Goal: Check status: Check status

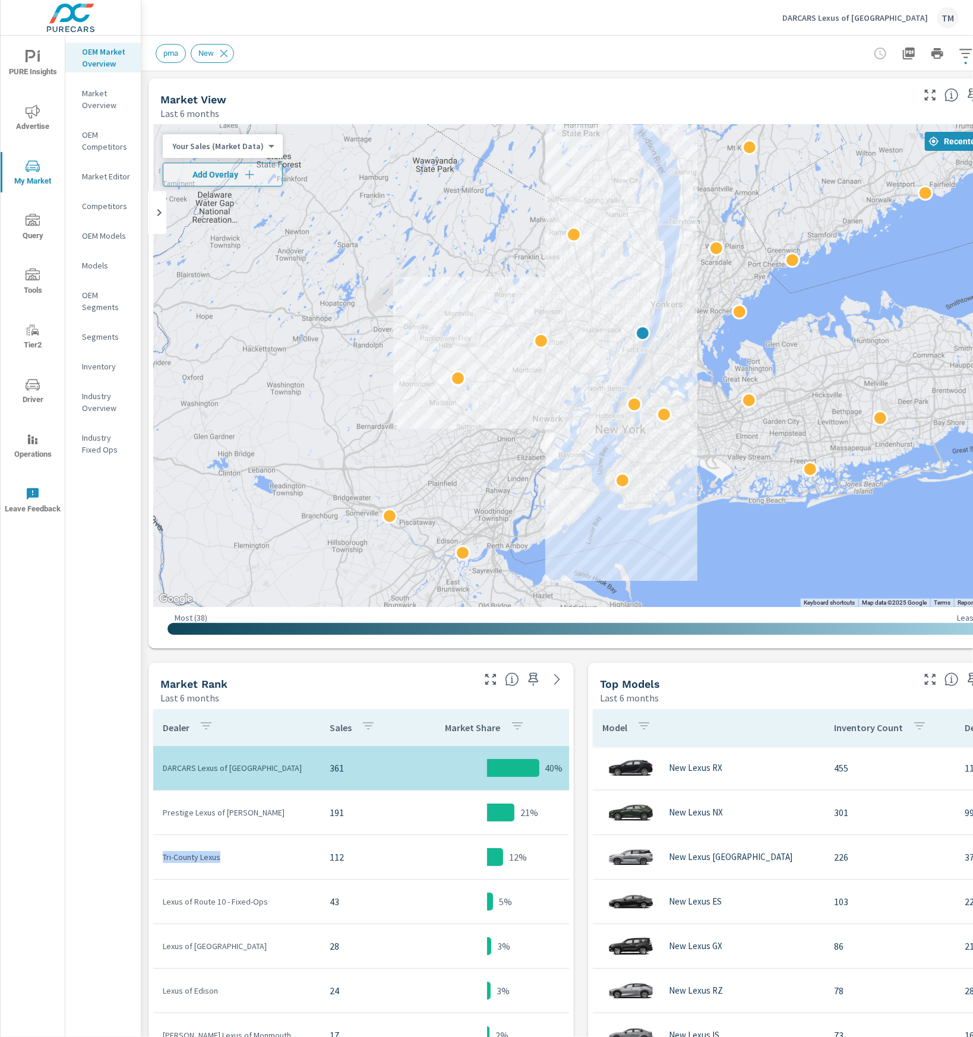
scroll to position [143, 0]
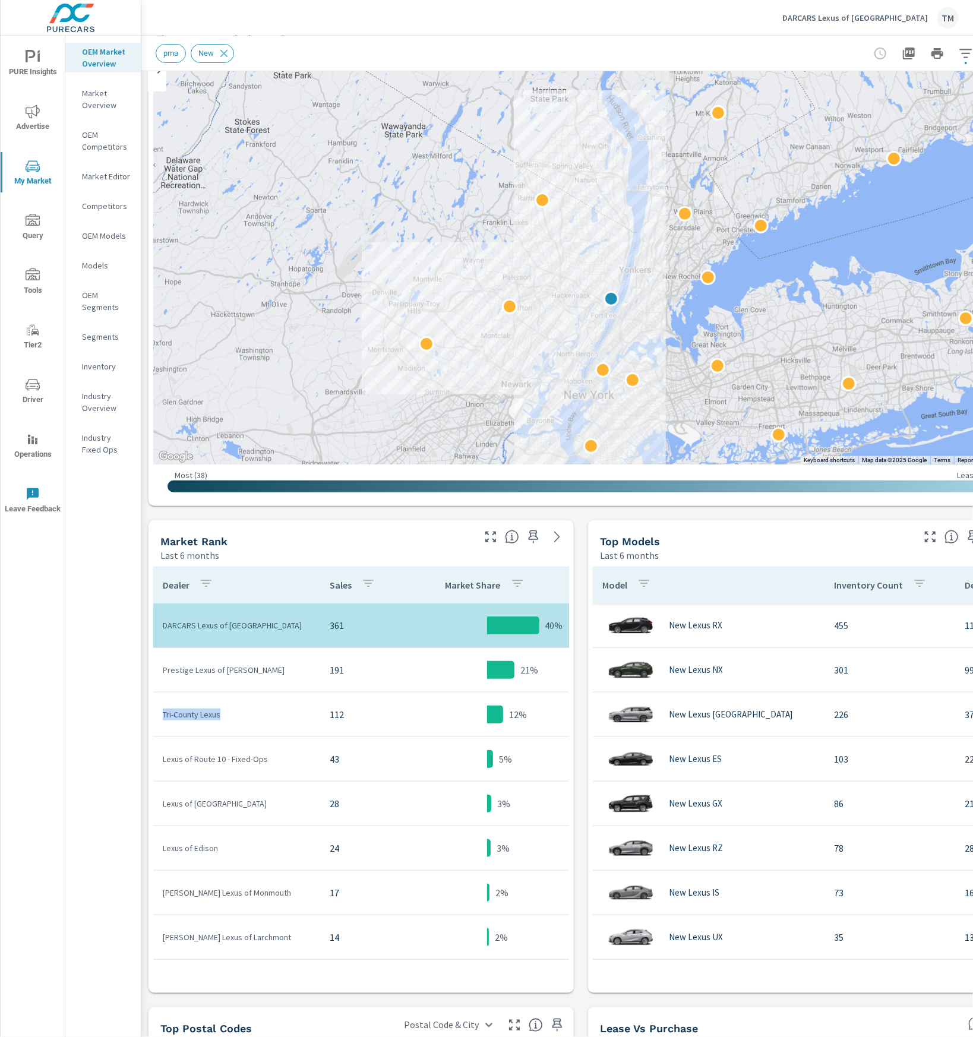
drag, startPoint x: 736, startPoint y: 188, endPoint x: 704, endPoint y: 297, distance: 113.8
click at [704, 297] on div at bounding box center [581, 223] width 856 height 482
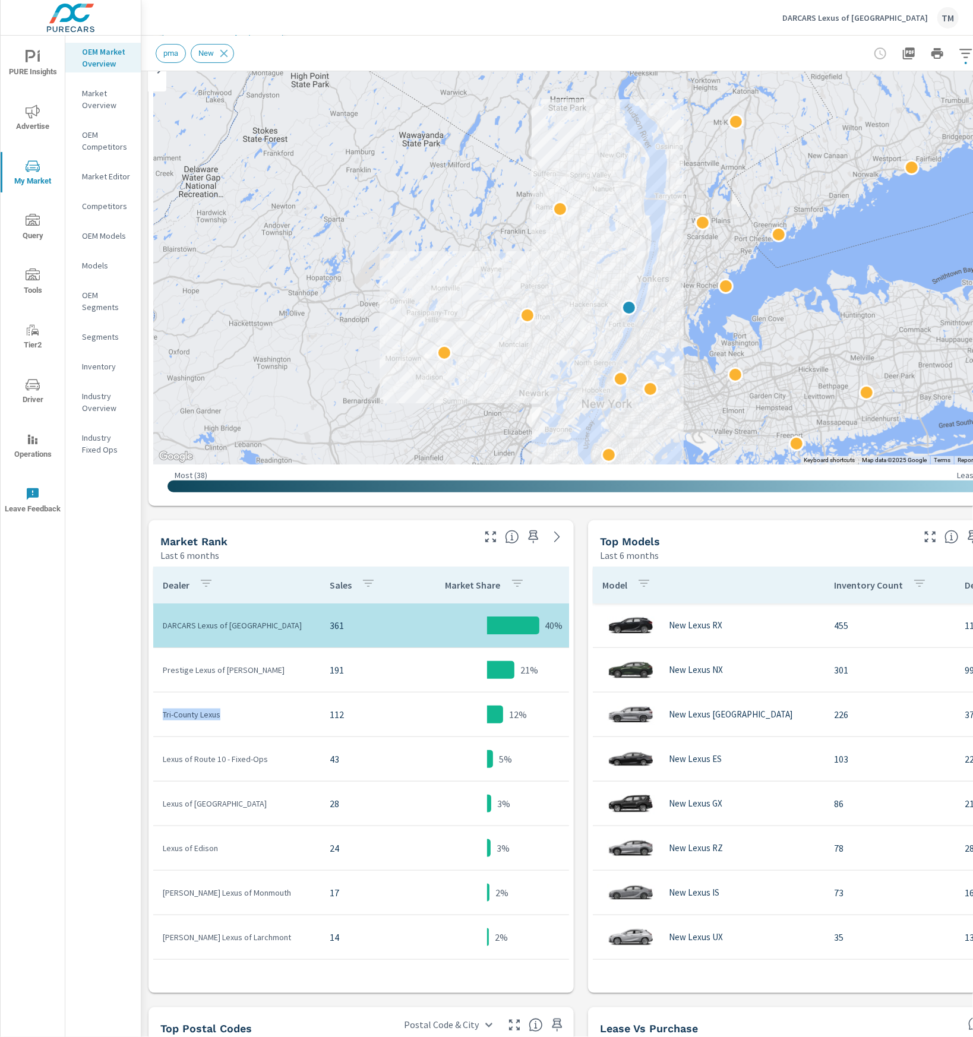
drag, startPoint x: 692, startPoint y: 187, endPoint x: 692, endPoint y: 218, distance: 31.5
click at [692, 218] on div at bounding box center [581, 223] width 856 height 482
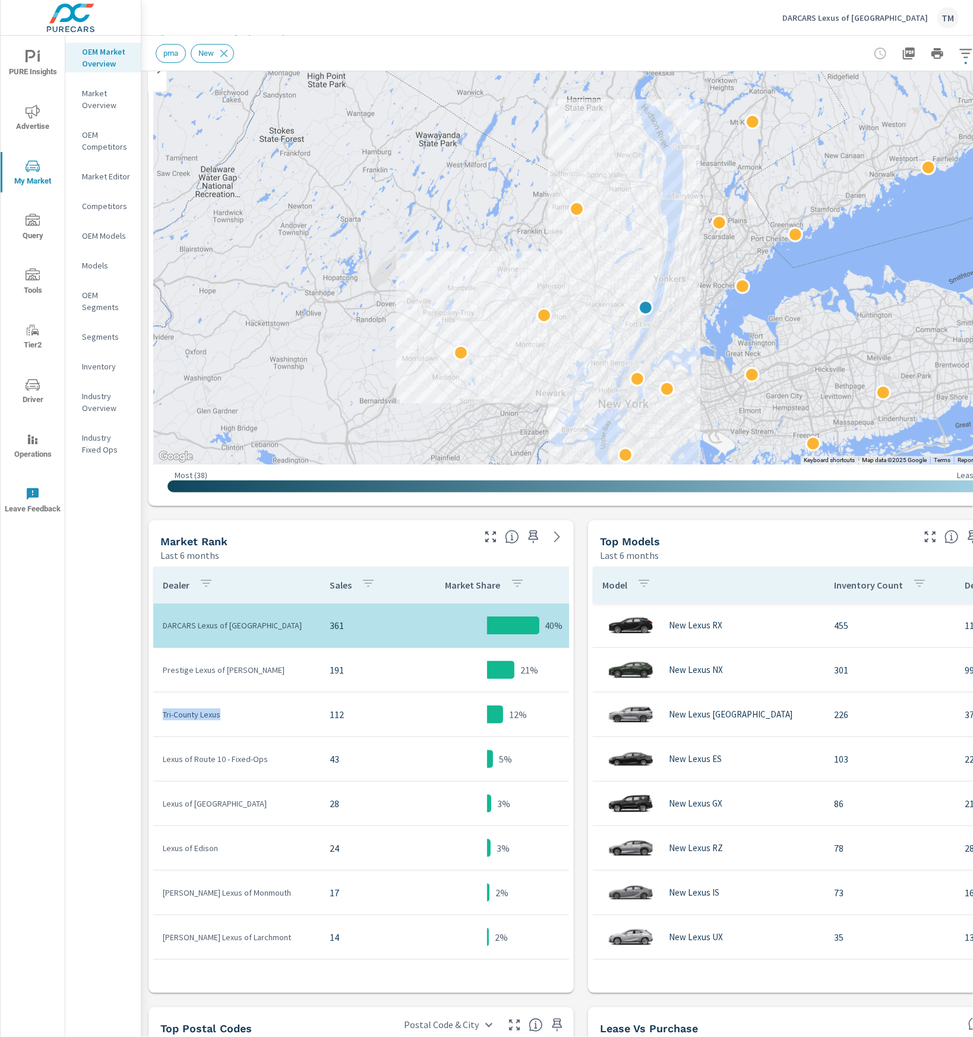
drag, startPoint x: 612, startPoint y: 406, endPoint x: 647, endPoint y: 318, distance: 94.1
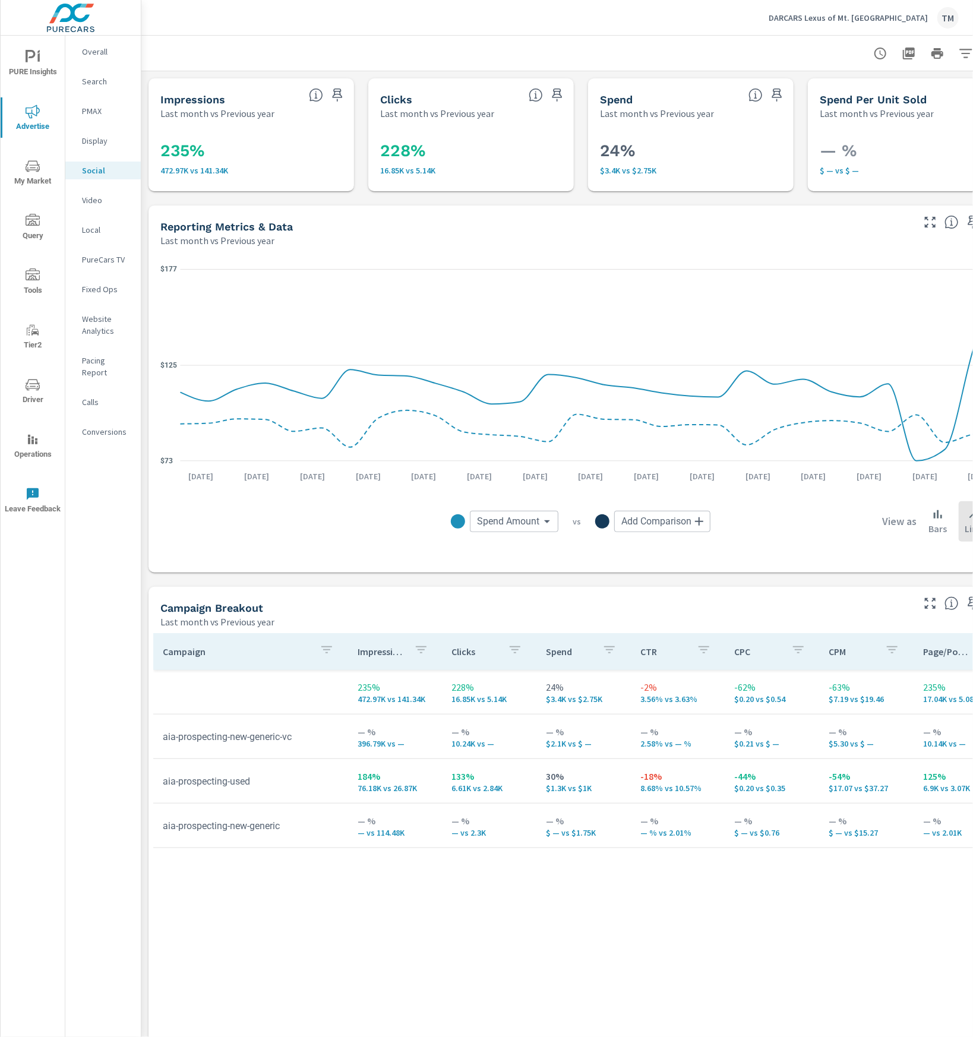
scroll to position [58, 0]
